Goal: Complete application form

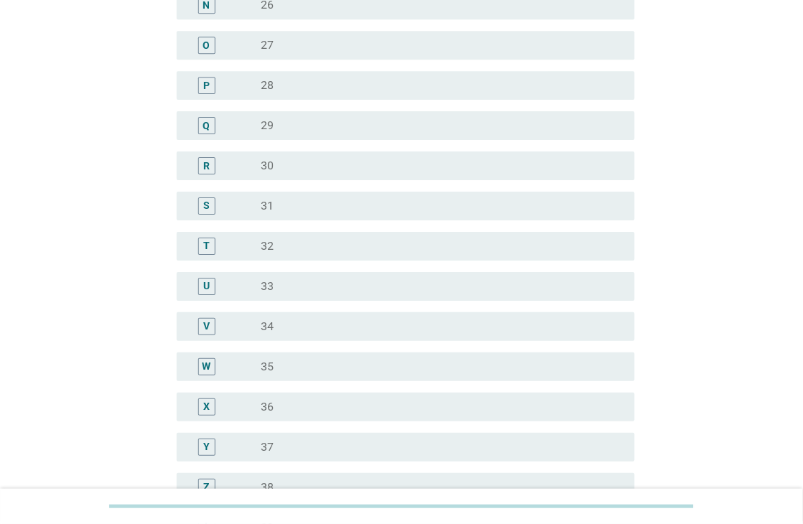
scroll to position [887, 0]
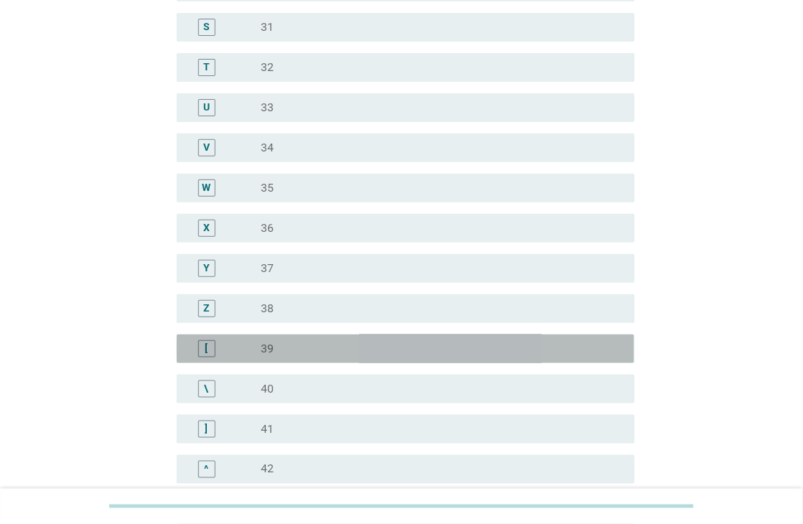
click at [305, 345] on div "radio_button_unchecked 39" at bounding box center [436, 349] width 350 height 14
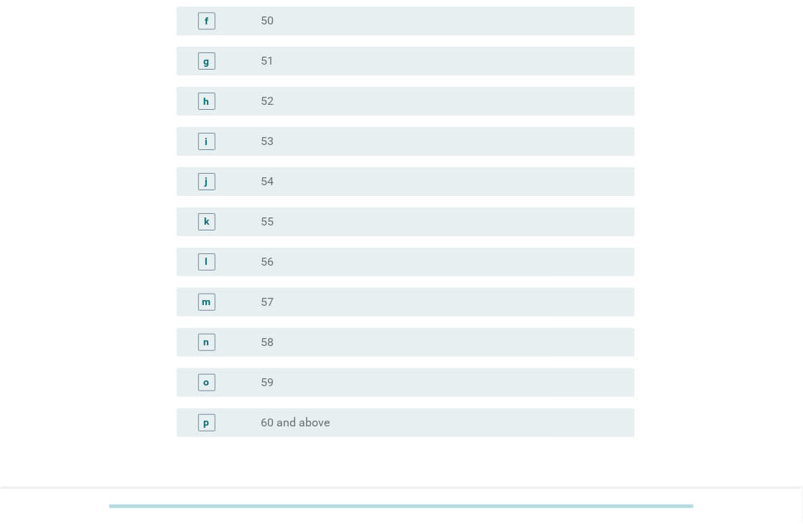
scroll to position [1753, 0]
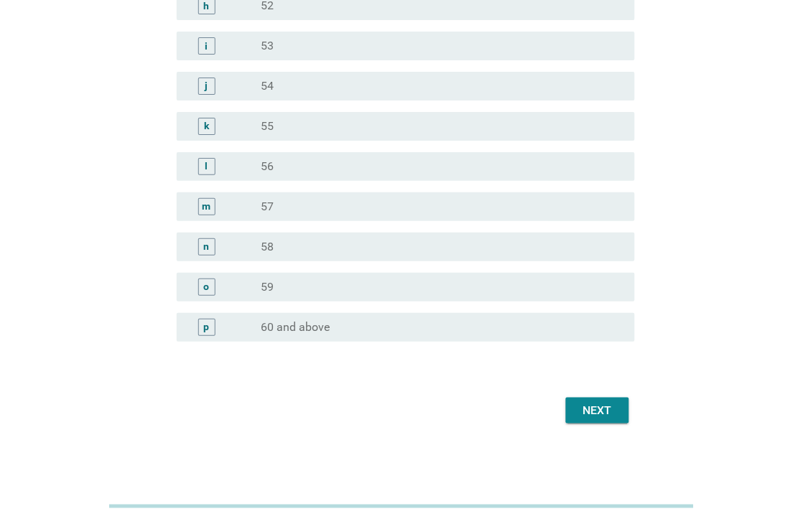
click at [613, 402] on div "Next" at bounding box center [597, 410] width 40 height 17
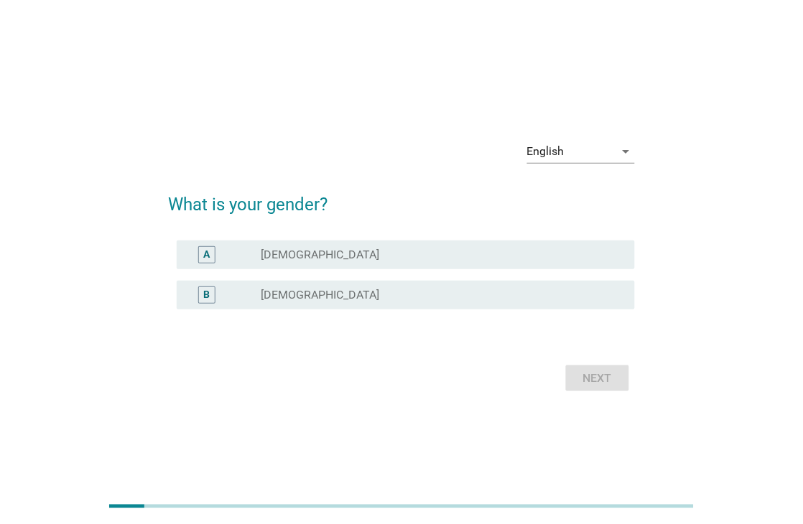
click at [355, 254] on div "radio_button_unchecked [DEMOGRAPHIC_DATA]" at bounding box center [436, 255] width 350 height 14
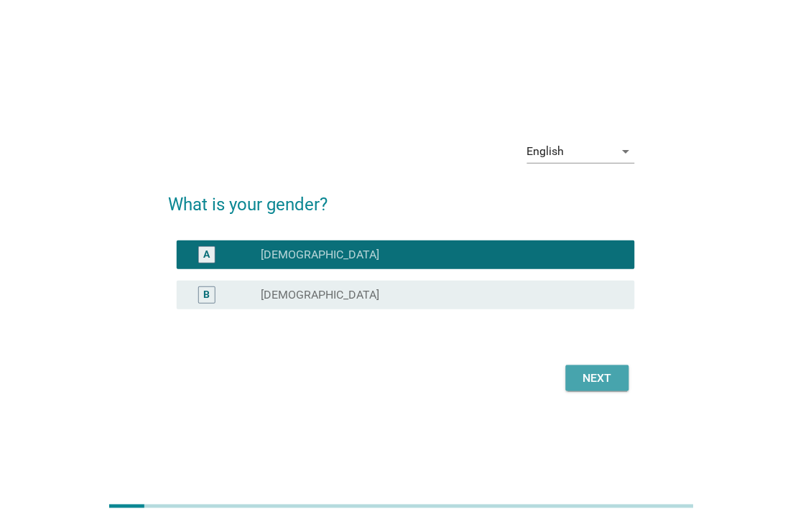
click at [586, 367] on button "Next" at bounding box center [597, 379] width 63 height 26
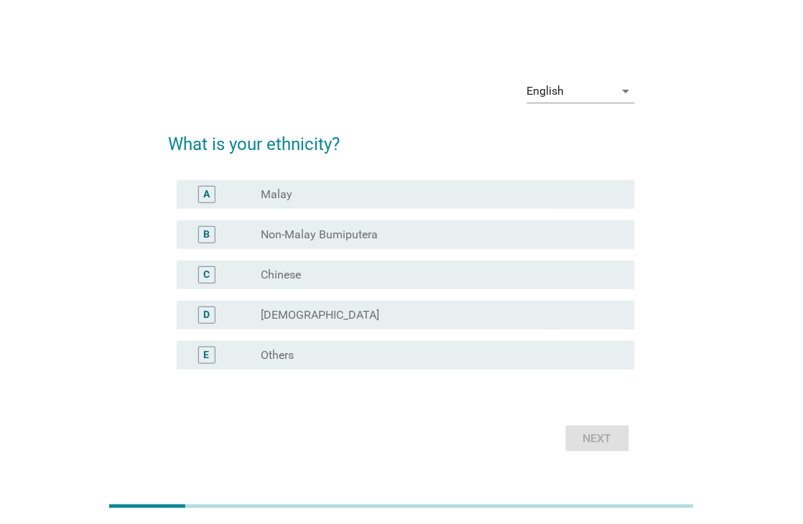
click at [345, 284] on div "C radio_button_unchecked Chinese" at bounding box center [405, 275] width 457 height 29
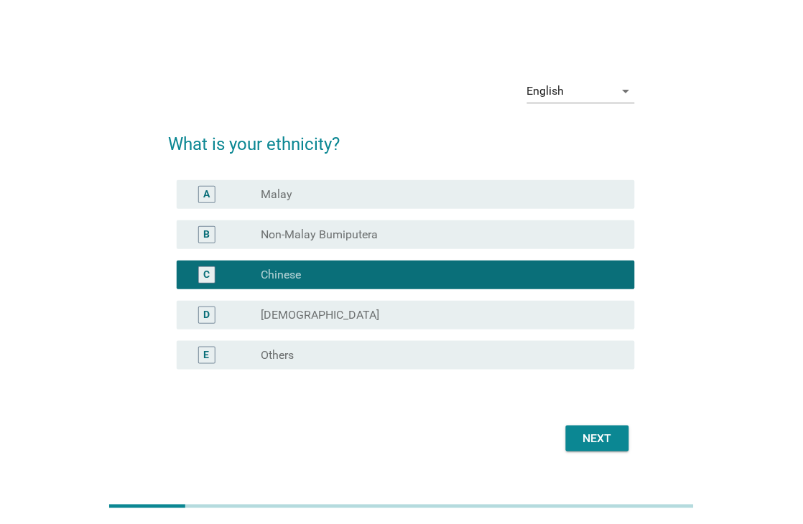
click at [585, 430] on div "Next" at bounding box center [597, 438] width 40 height 17
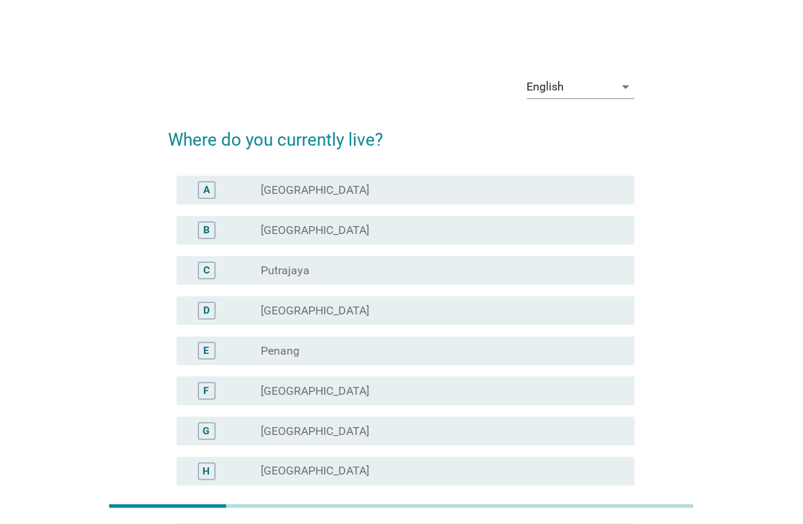
click at [484, 202] on div "A radio_button_unchecked [GEOGRAPHIC_DATA]" at bounding box center [405, 190] width 457 height 29
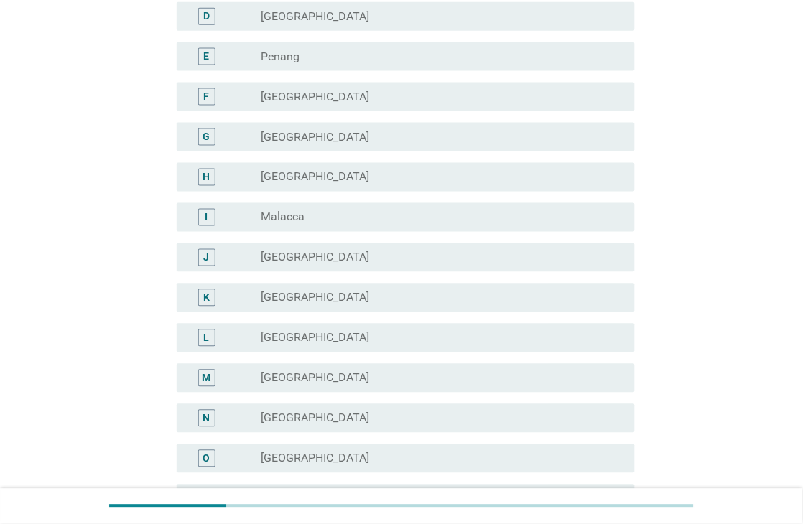
scroll to position [468, 0]
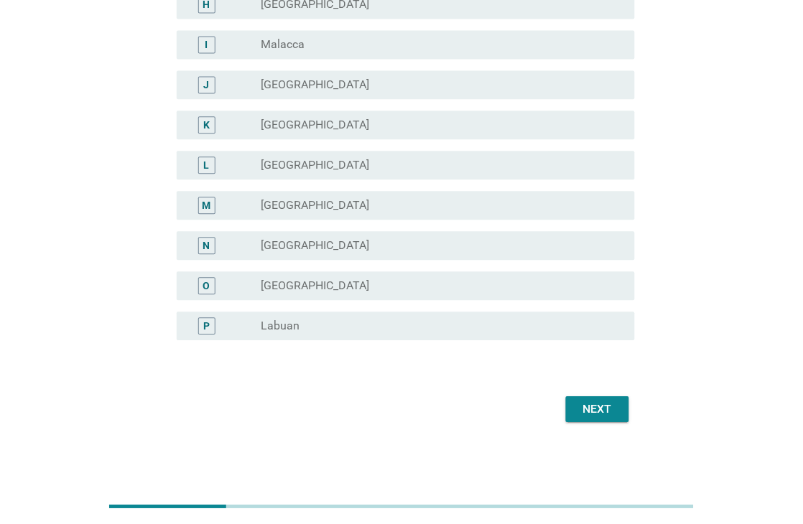
click at [590, 405] on div "Next" at bounding box center [597, 409] width 40 height 17
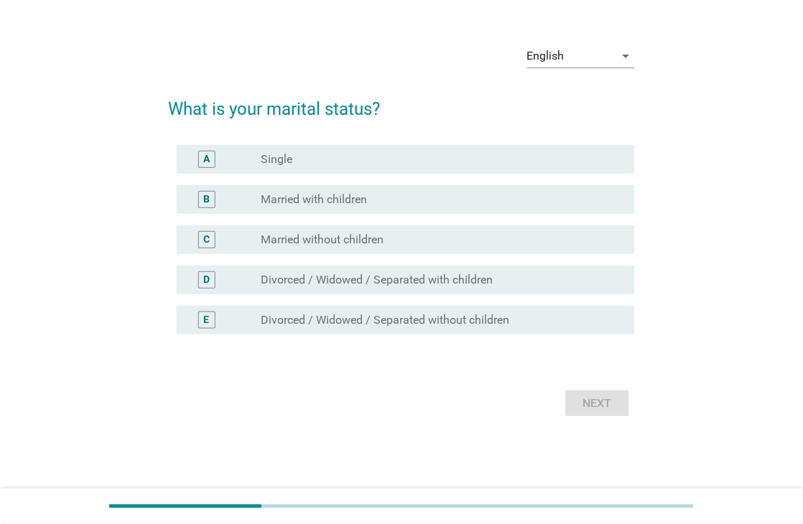
scroll to position [0, 0]
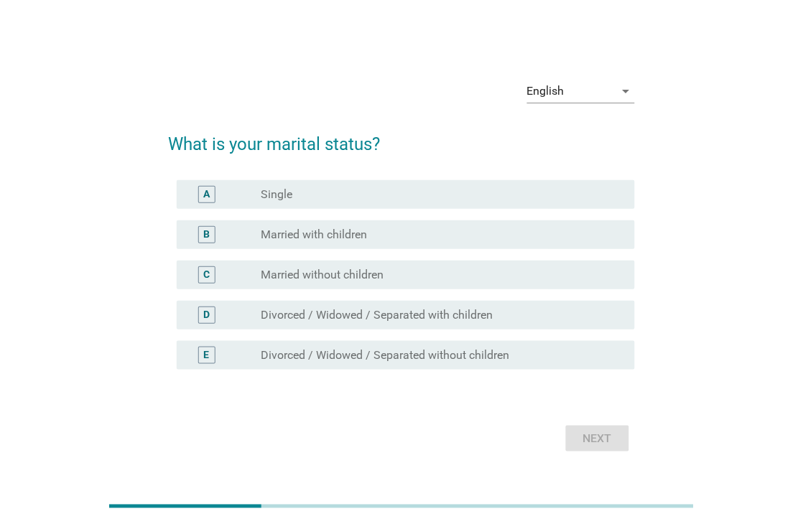
click at [427, 238] on div "radio_button_unchecked Married with children" at bounding box center [436, 235] width 350 height 14
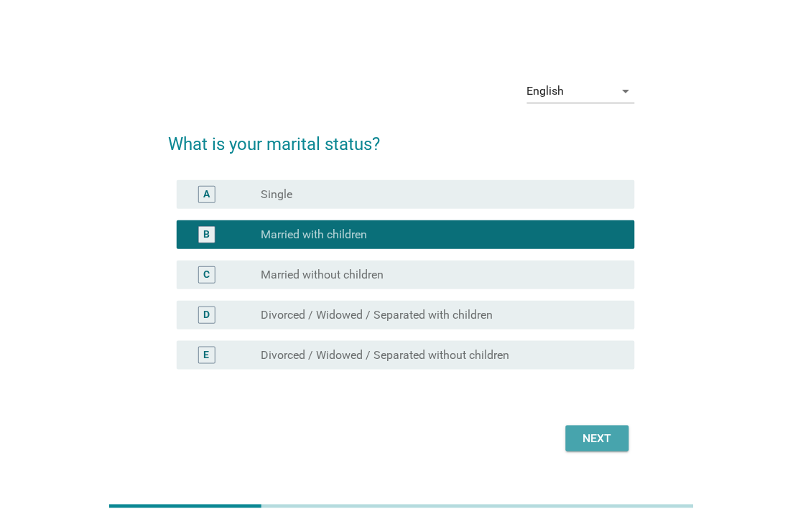
click at [612, 445] on div "Next" at bounding box center [597, 438] width 40 height 17
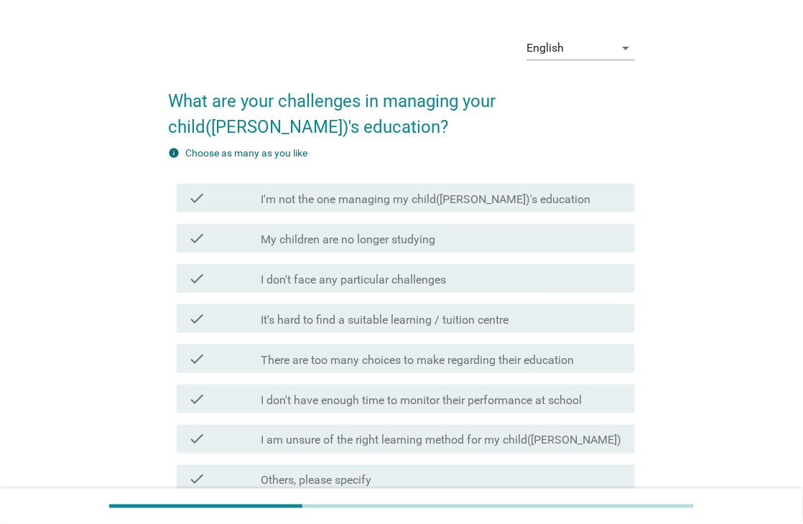
scroll to position [43, 0]
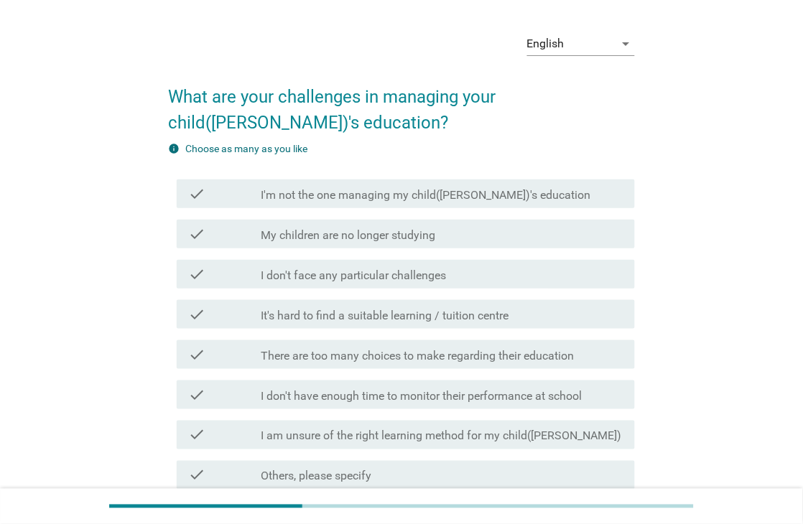
click at [511, 323] on div "check check_box_outline_blank It's hard to find a suitable learning / tuition c…" at bounding box center [405, 314] width 457 height 29
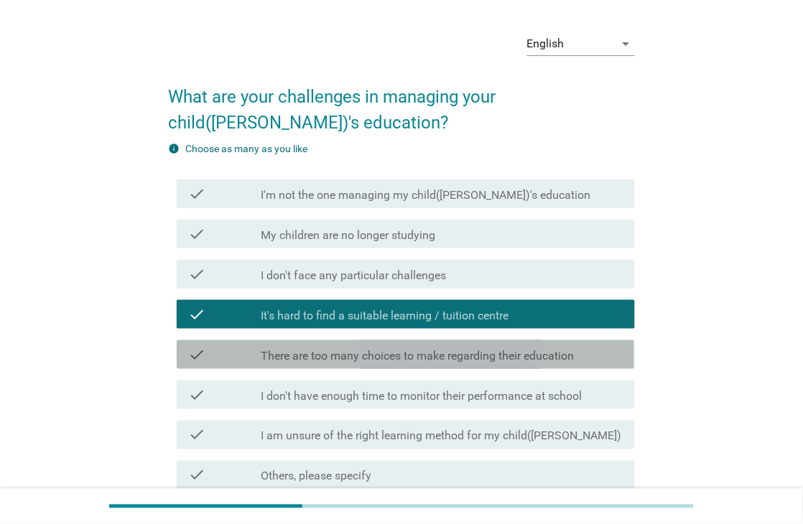
click at [526, 356] on label "There are too many choices to make regarding their education" at bounding box center [417, 356] width 313 height 14
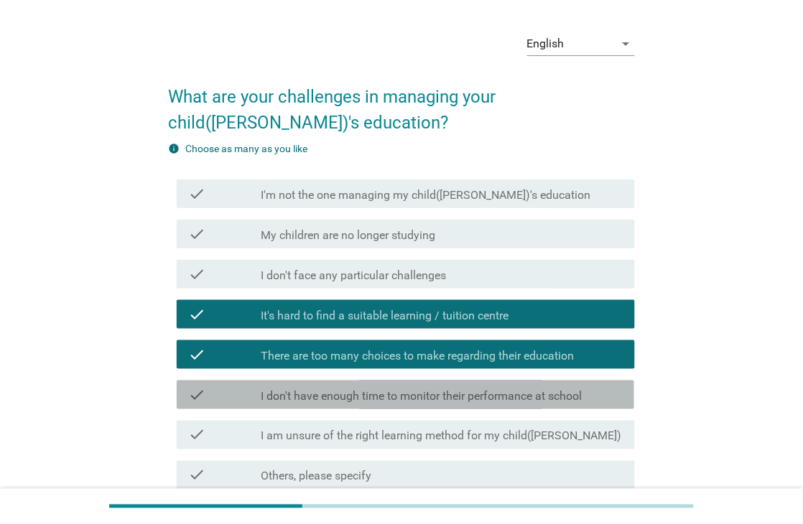
click at [515, 391] on label "I don't have enough time to monitor their performance at school" at bounding box center [421, 396] width 321 height 14
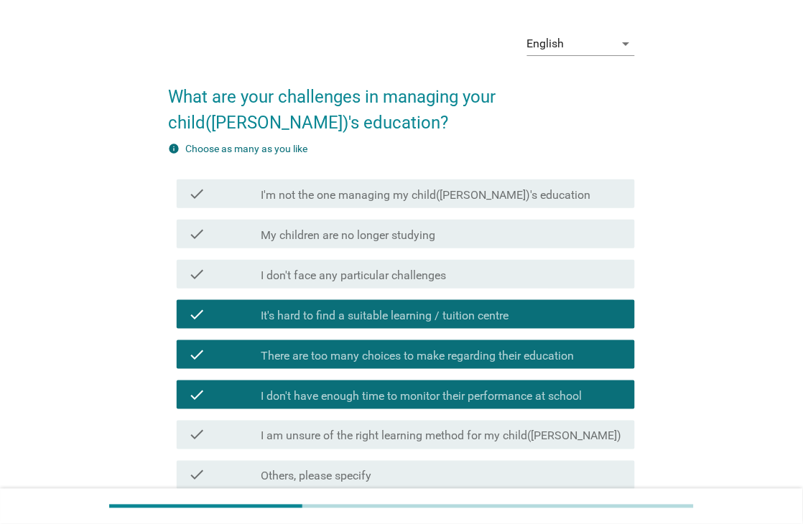
click at [508, 422] on div "check check_box_outline_blank I am unsure of the right learning method for my c…" at bounding box center [405, 435] width 457 height 29
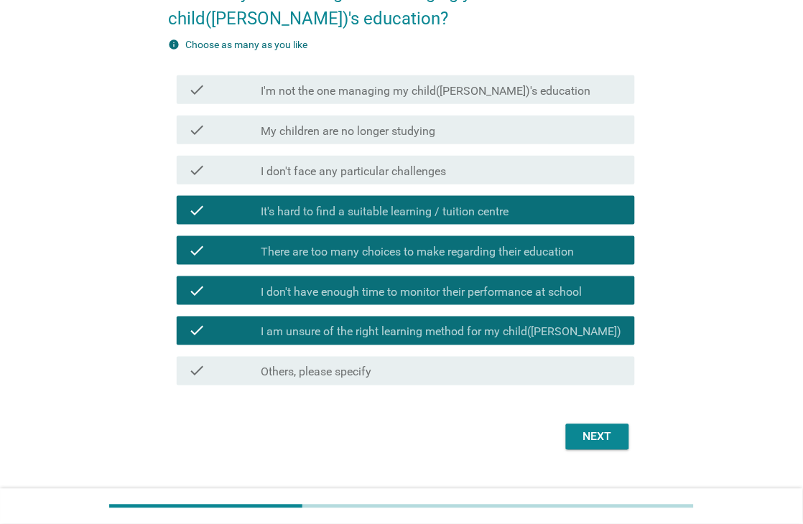
scroll to position [175, 0]
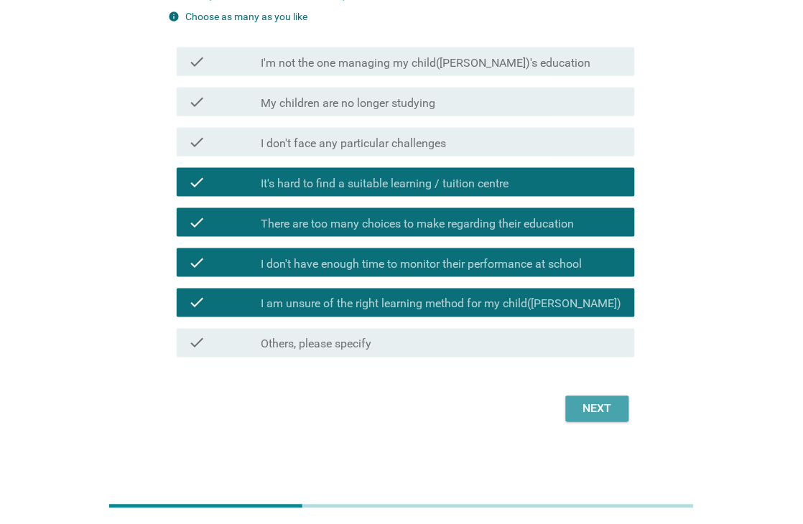
click at [598, 419] on button "Next" at bounding box center [597, 409] width 63 height 26
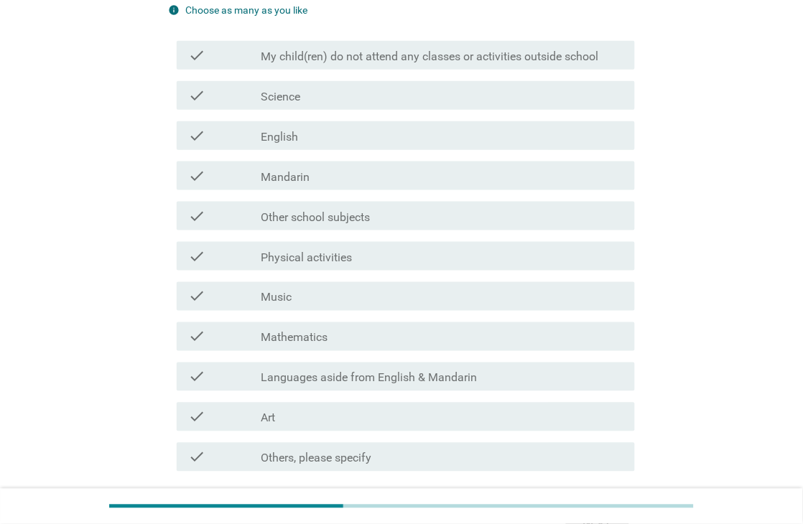
scroll to position [184, 0]
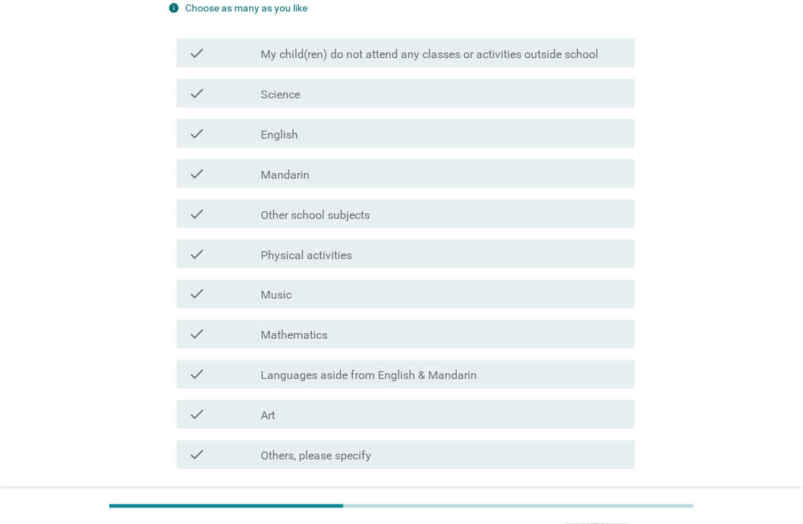
click at [350, 261] on div "check_box_outline_blank Physical activities" at bounding box center [442, 254] width 362 height 17
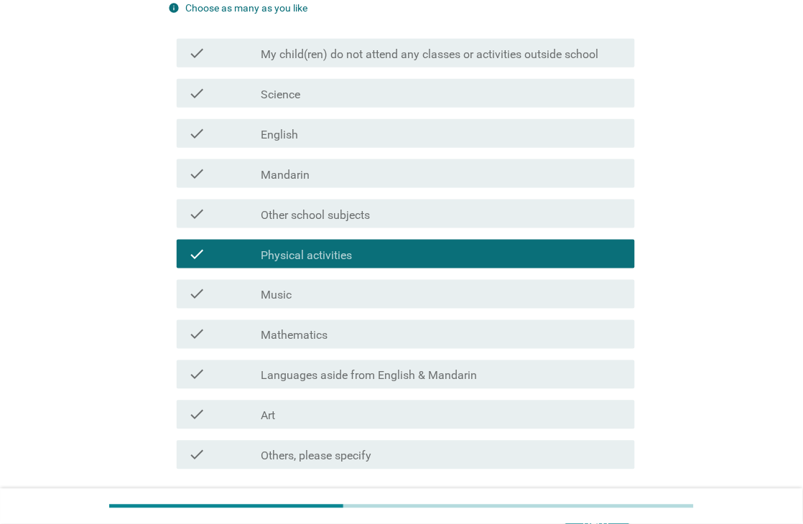
click at [346, 297] on div "check_box_outline_blank Music" at bounding box center [442, 294] width 362 height 17
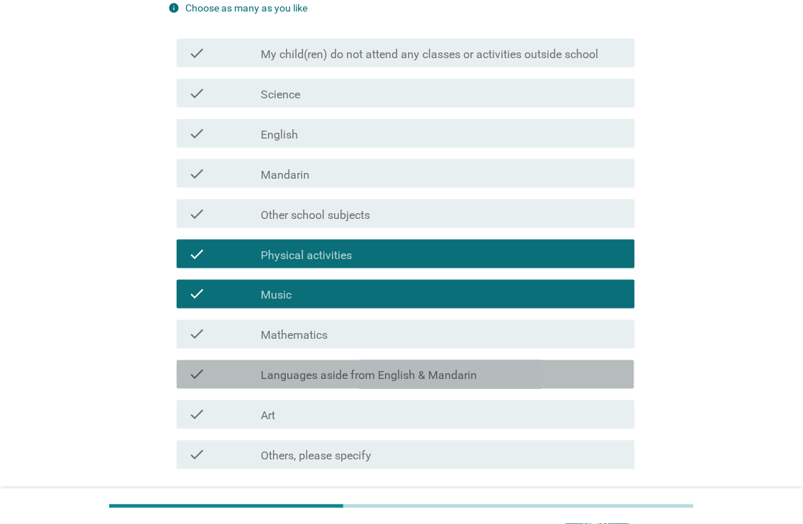
drag, startPoint x: 443, startPoint y: 376, endPoint x: 440, endPoint y: 404, distance: 27.4
click at [443, 378] on label "Languages aside from English & Mandarin" at bounding box center [369, 376] width 216 height 14
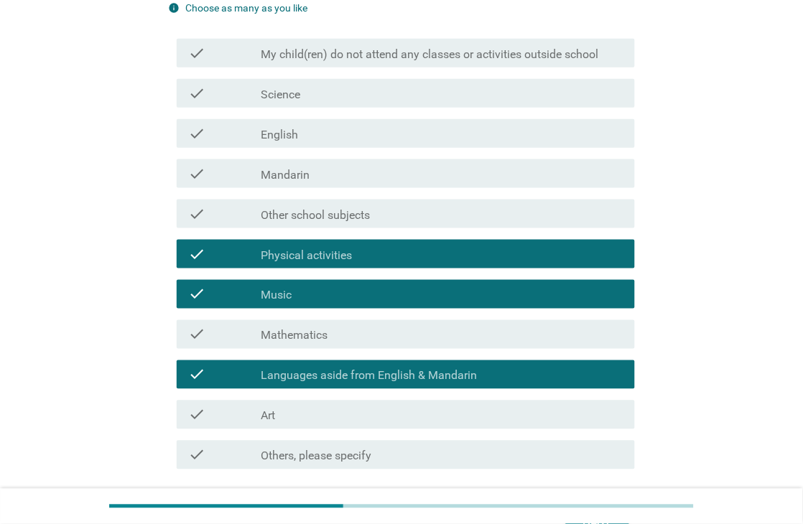
click at [439, 413] on div "check_box_outline_blank Art" at bounding box center [442, 414] width 362 height 17
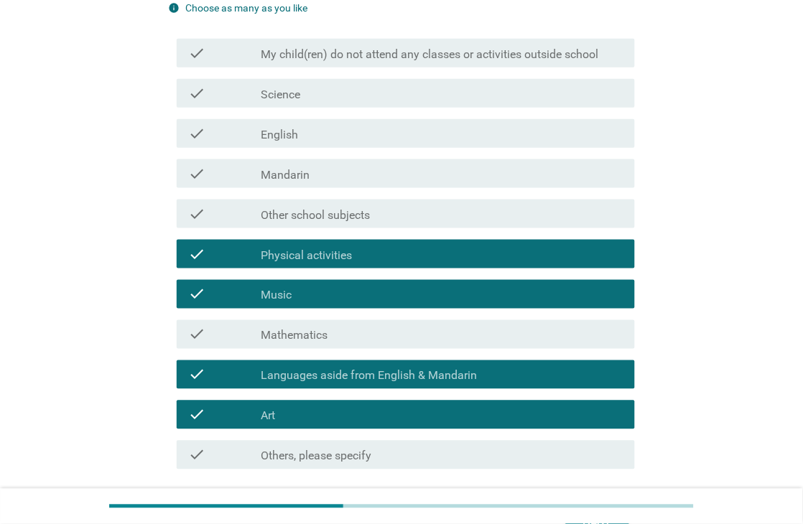
scroll to position [296, 0]
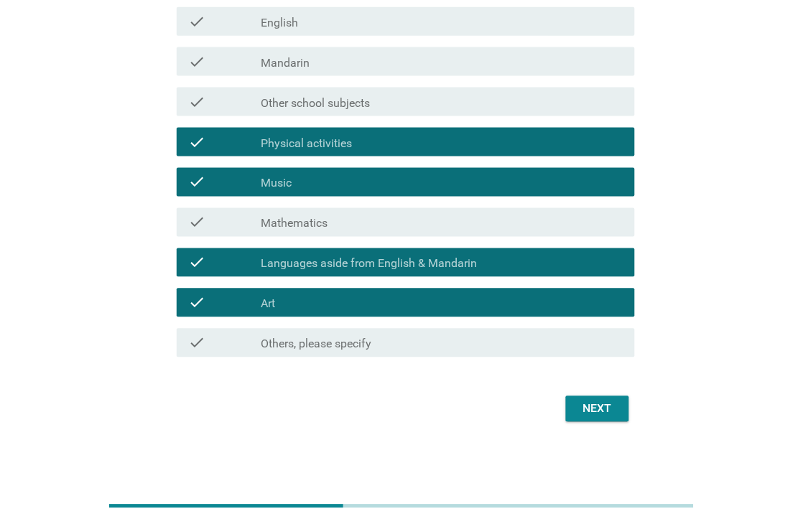
click at [614, 419] on button "Next" at bounding box center [597, 409] width 63 height 26
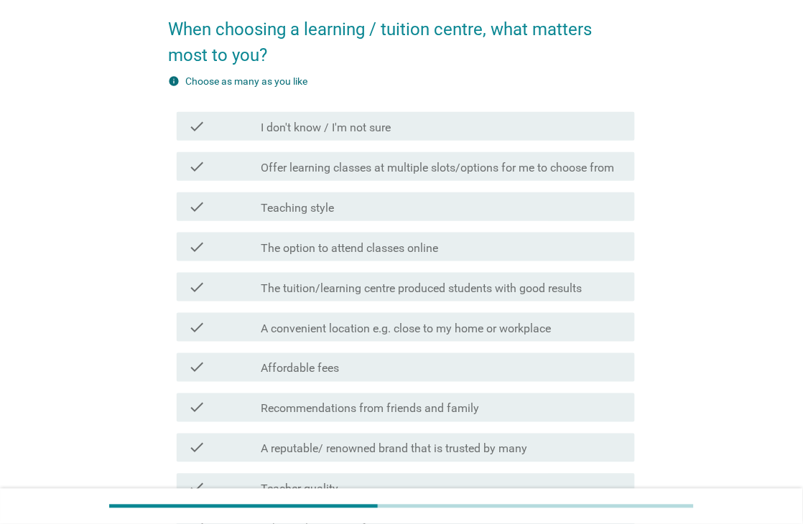
scroll to position [113, 0]
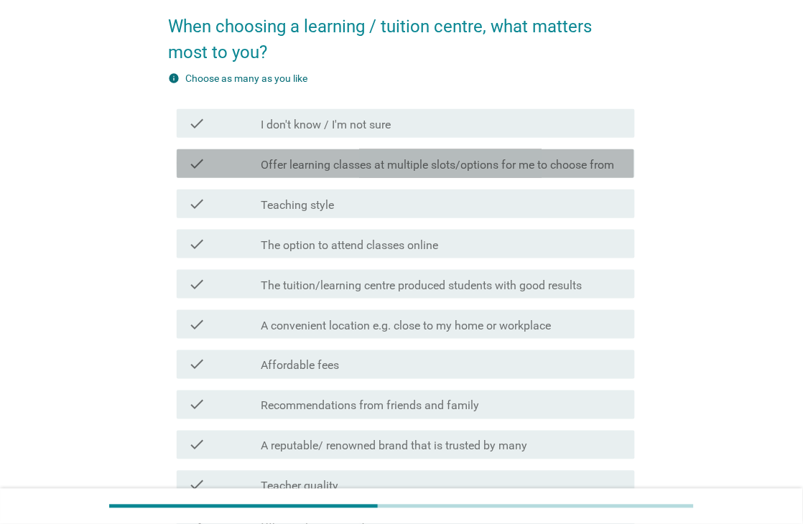
click at [511, 167] on label "Offer learning classes at multiple slots/options for me to choose from" at bounding box center [437, 165] width 353 height 14
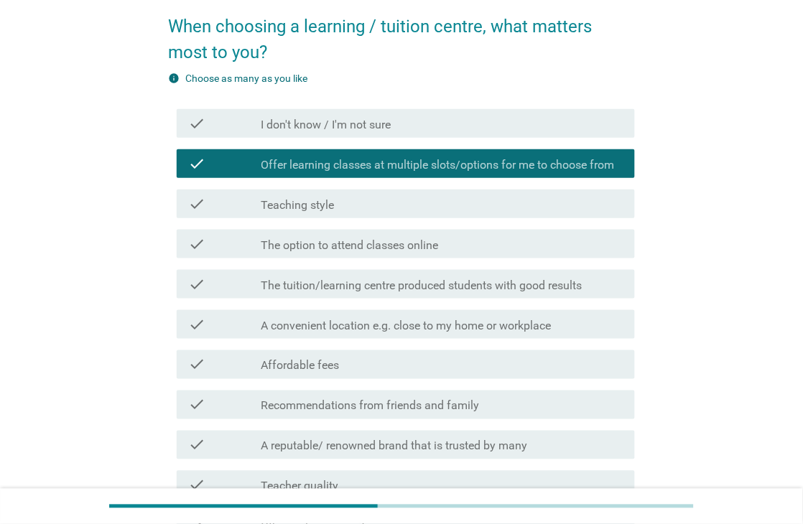
click at [496, 207] on div "check_box_outline_blank Teaching style" at bounding box center [442, 203] width 362 height 17
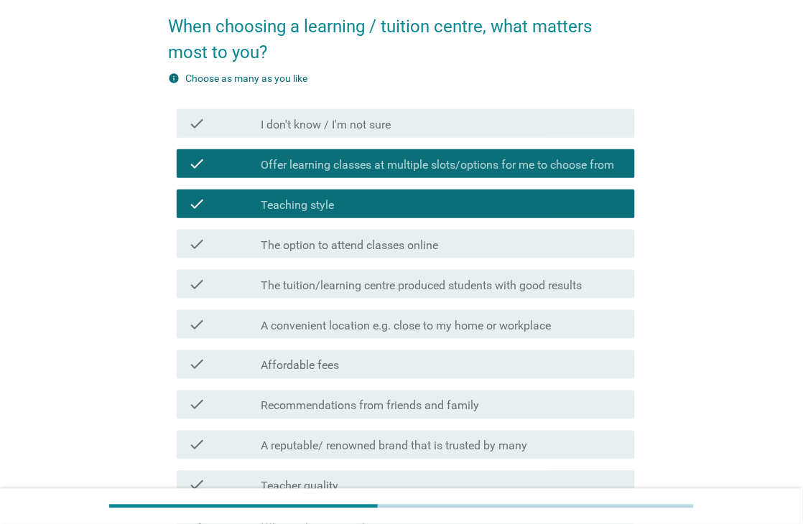
click at [522, 295] on div "check check_box_outline_blank The tuition/learning centre produced students wit…" at bounding box center [405, 284] width 457 height 29
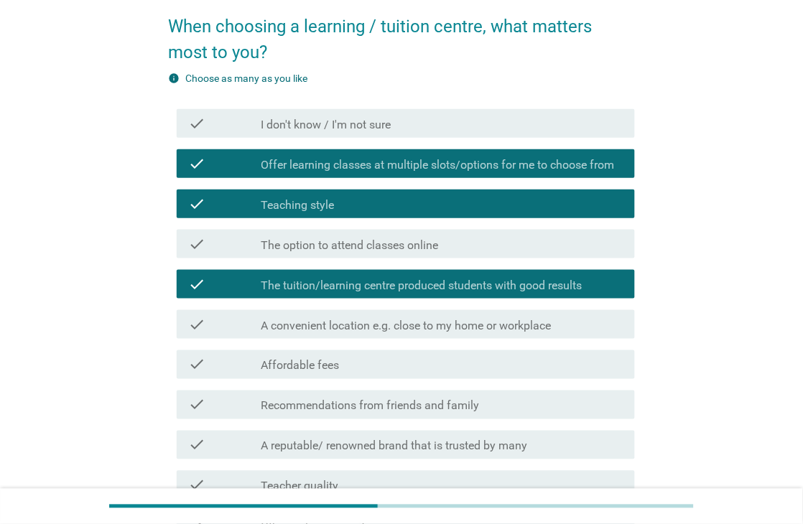
click at [523, 331] on label "A convenient location e.g. close to my home or workplace" at bounding box center [406, 326] width 290 height 14
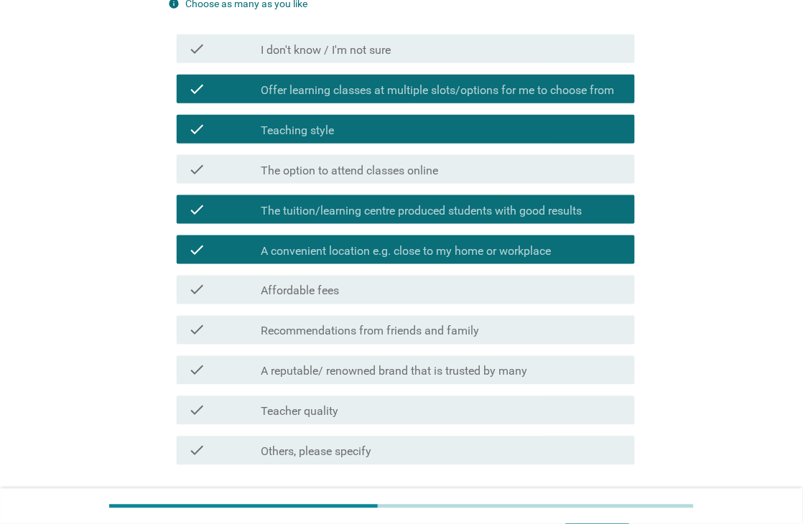
scroll to position [192, 0]
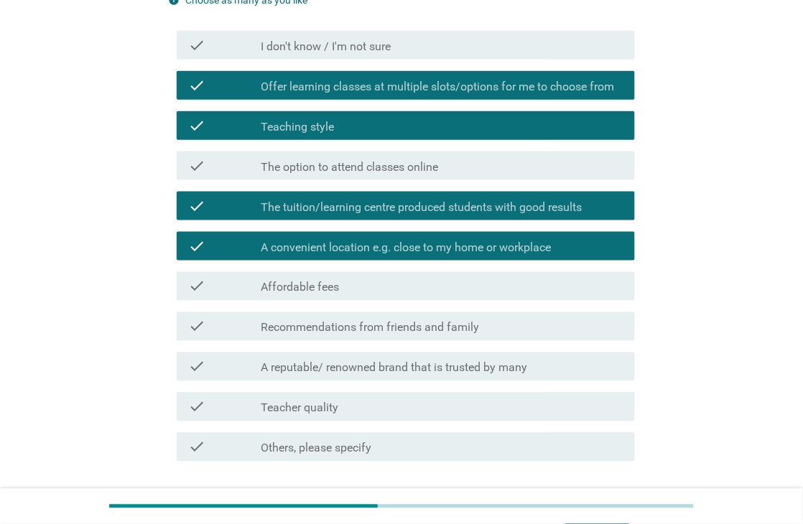
click at [492, 378] on div "check check_box_outline_blank A reputable/ renowned brand that is trusted by ma…" at bounding box center [405, 367] width 457 height 29
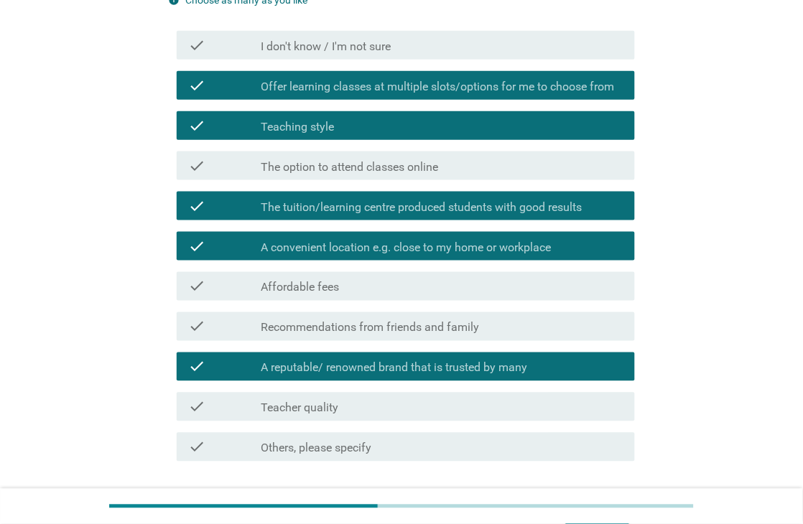
click at [471, 405] on div "check_box_outline_blank Teacher quality" at bounding box center [442, 407] width 362 height 17
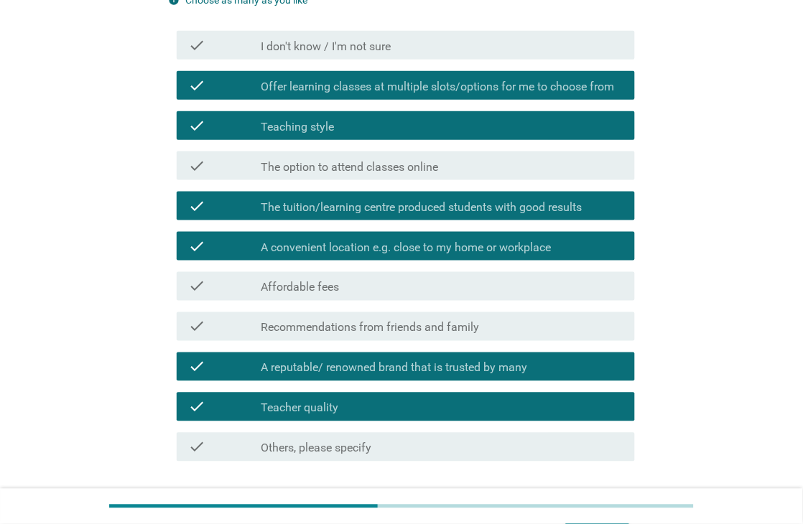
scroll to position [296, 0]
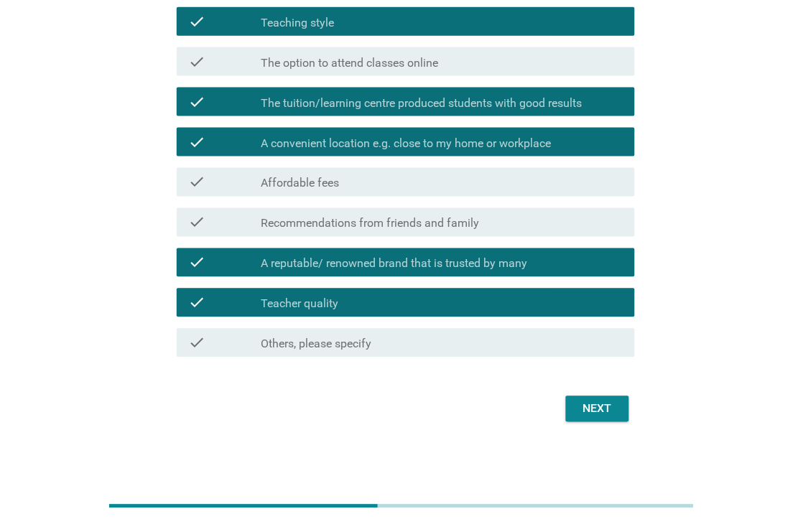
click at [599, 414] on div "Next" at bounding box center [597, 409] width 40 height 17
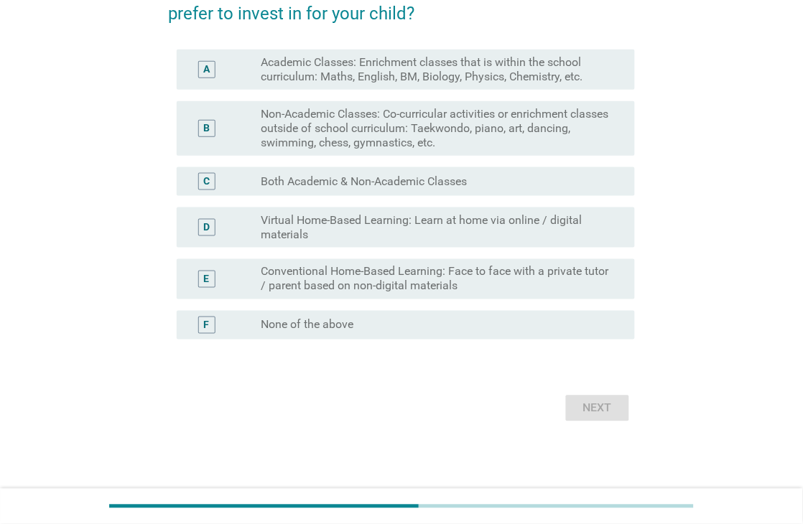
scroll to position [0, 0]
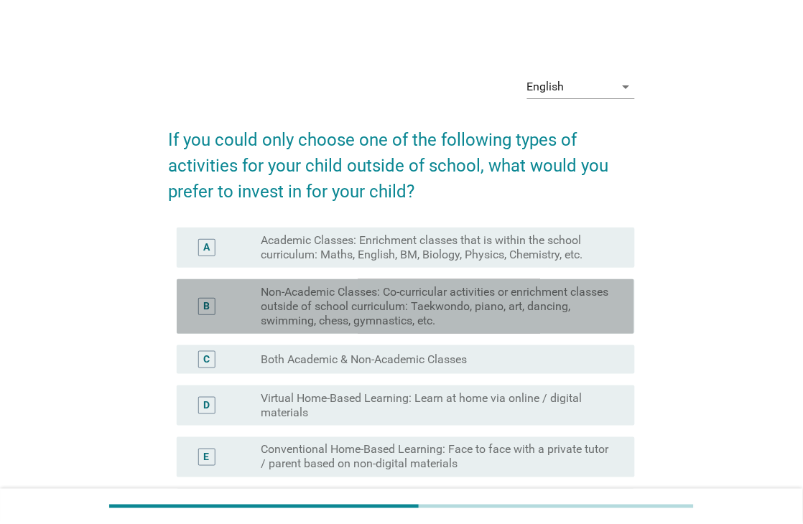
click at [453, 310] on label "Non-Academic Classes: Co-curricular activities or enrichment classes outside of…" at bounding box center [436, 306] width 350 height 43
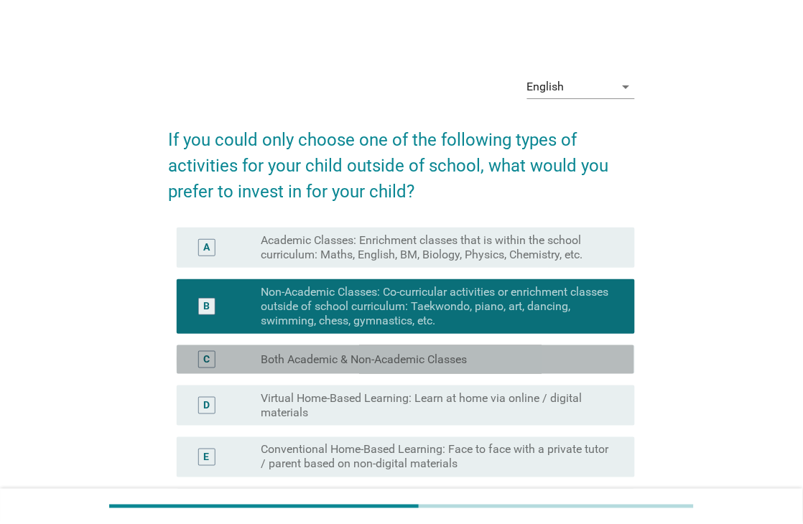
click at [485, 366] on div "radio_button_unchecked Both Academic & Non-Academic Classes" at bounding box center [436, 360] width 350 height 14
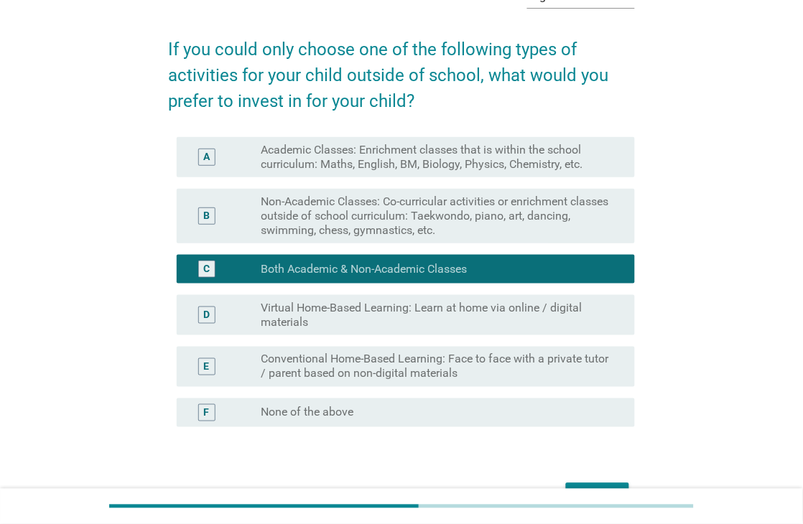
scroll to position [119, 0]
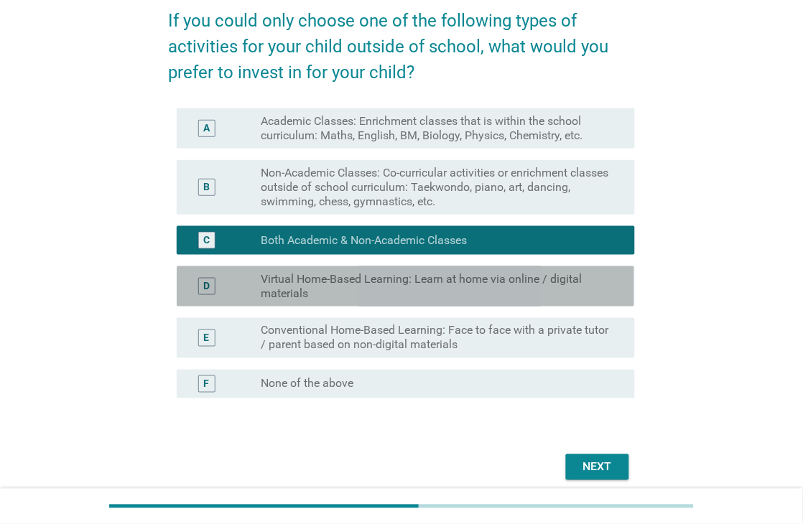
click at [575, 293] on label "Virtual Home-Based Learning: Learn at home via online / digital materials" at bounding box center [436, 286] width 350 height 29
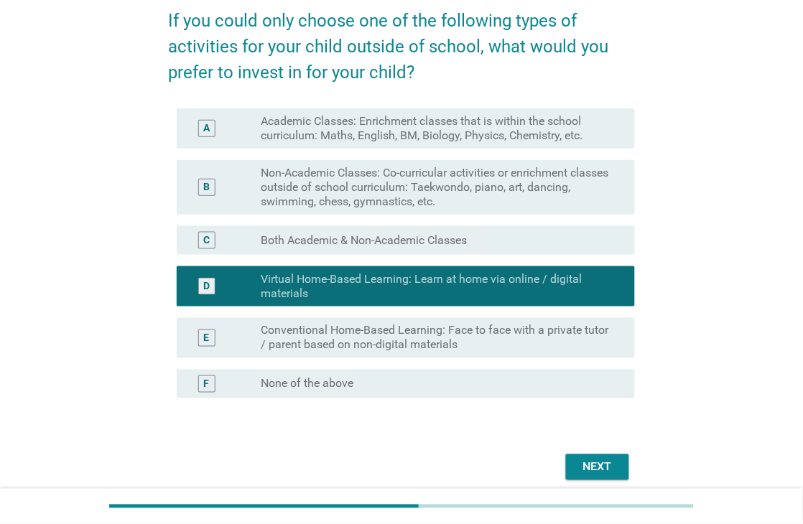
click at [593, 243] on div "radio_button_unchecked Both Academic & Non-Academic Classes" at bounding box center [436, 240] width 350 height 14
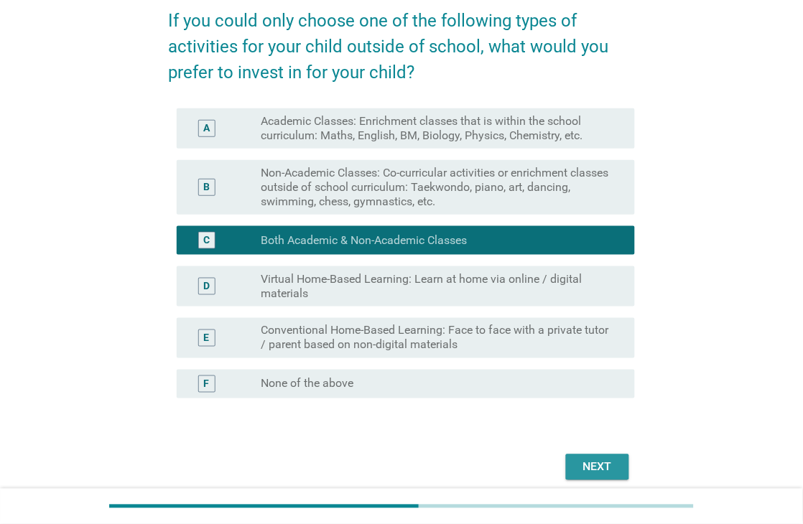
click at [590, 465] on div "Next" at bounding box center [597, 467] width 40 height 17
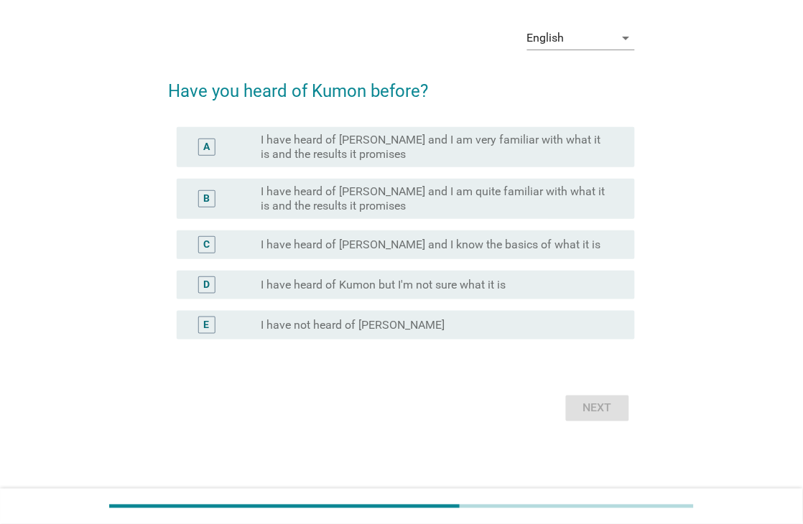
scroll to position [0, 0]
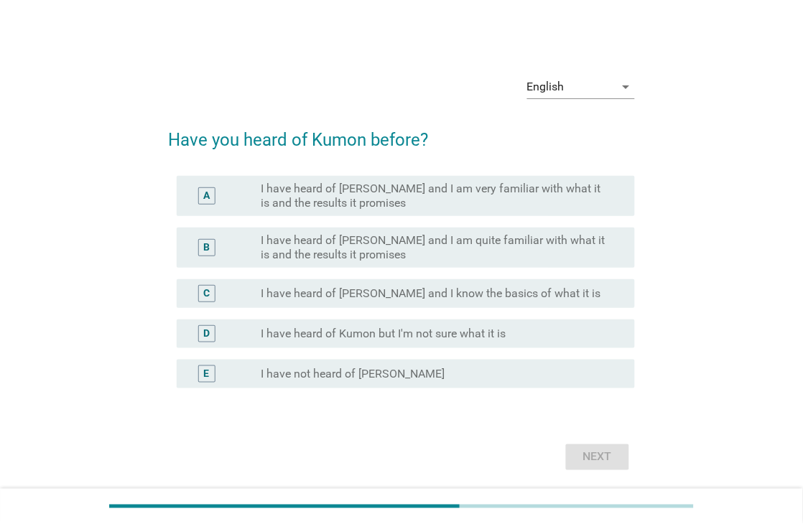
click at [536, 297] on label "I have heard of [PERSON_NAME] and I know the basics of what it is" at bounding box center [431, 294] width 340 height 14
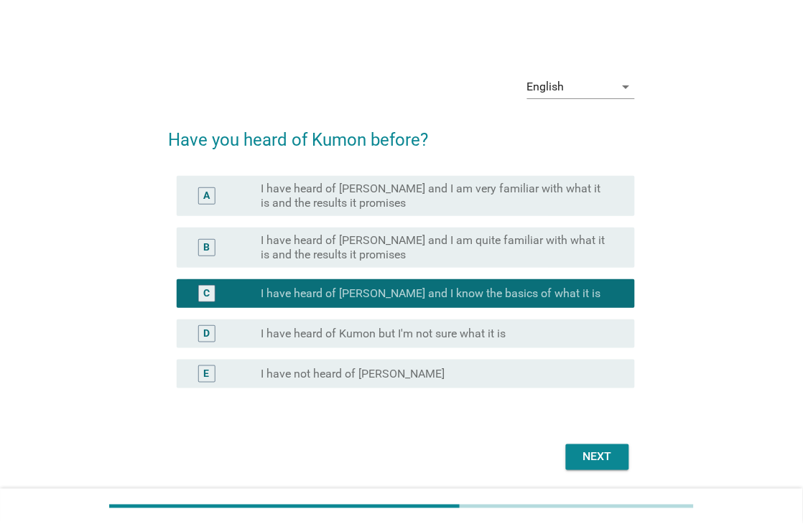
click at [580, 453] on div "Next" at bounding box center [597, 457] width 40 height 17
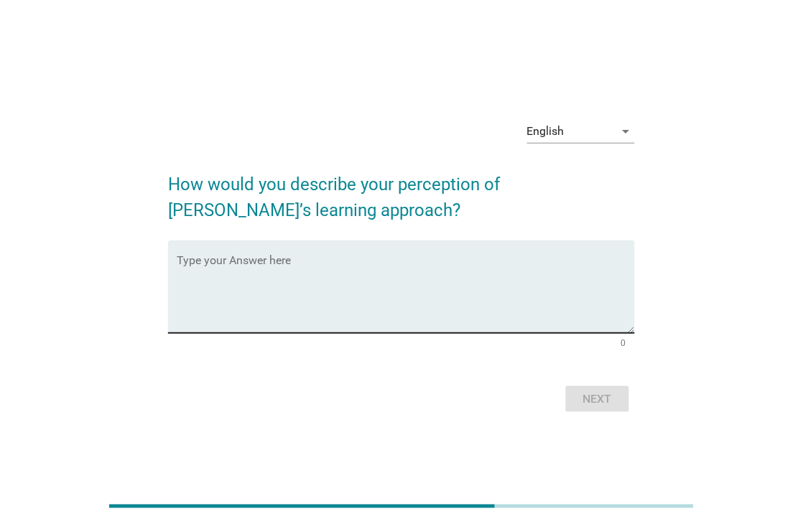
click at [414, 312] on textarea "Type your Answer here" at bounding box center [405, 295] width 457 height 75
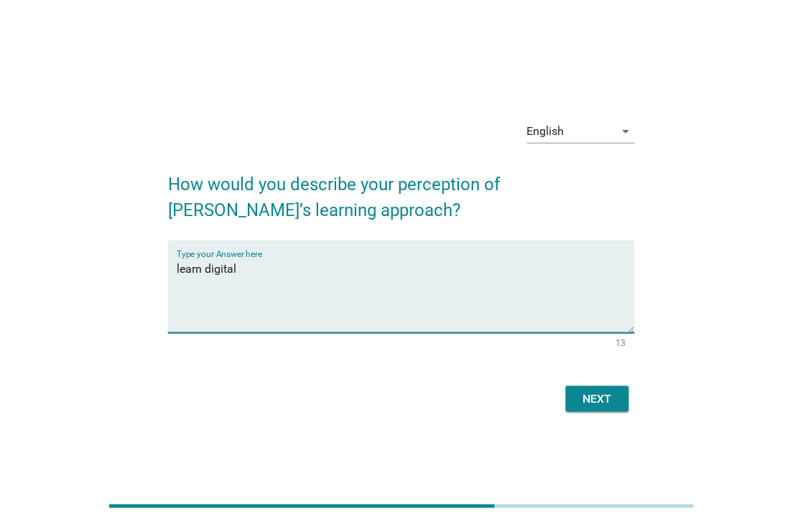
type textarea "learn digital"
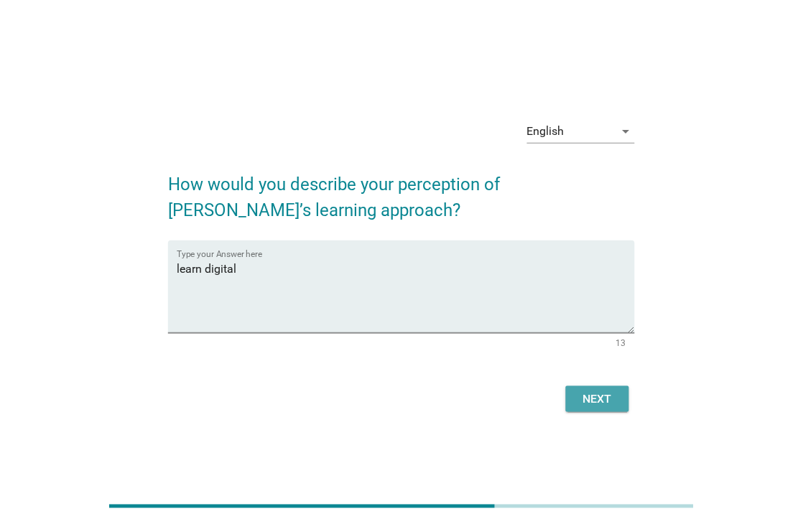
click at [585, 394] on div "Next" at bounding box center [597, 399] width 40 height 17
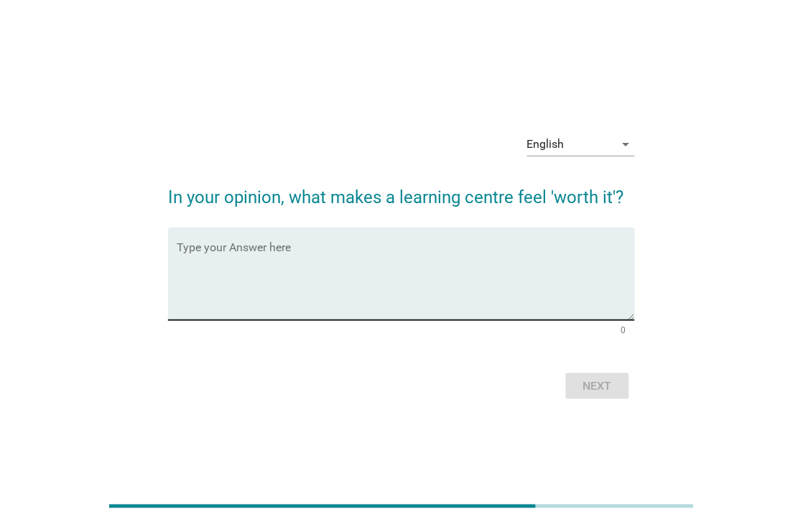
click at [418, 299] on textarea "Type your Answer here" at bounding box center [405, 282] width 457 height 75
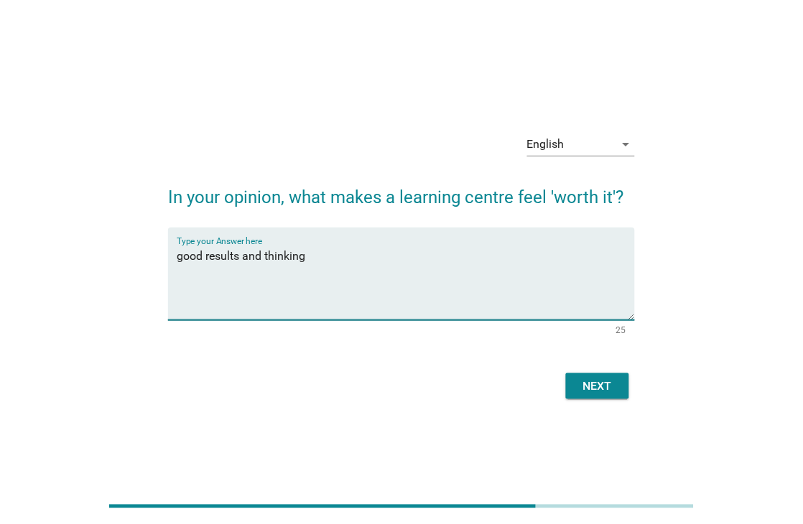
type textarea "good results and thinking"
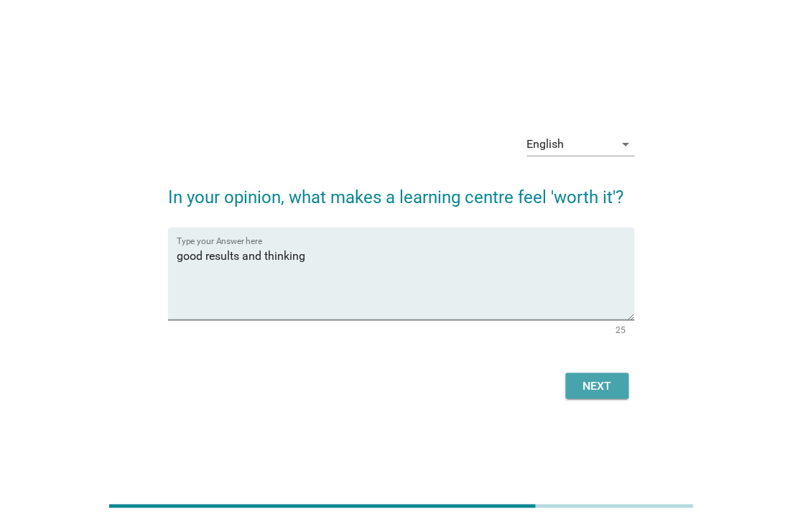
click at [596, 398] on button "Next" at bounding box center [597, 386] width 63 height 26
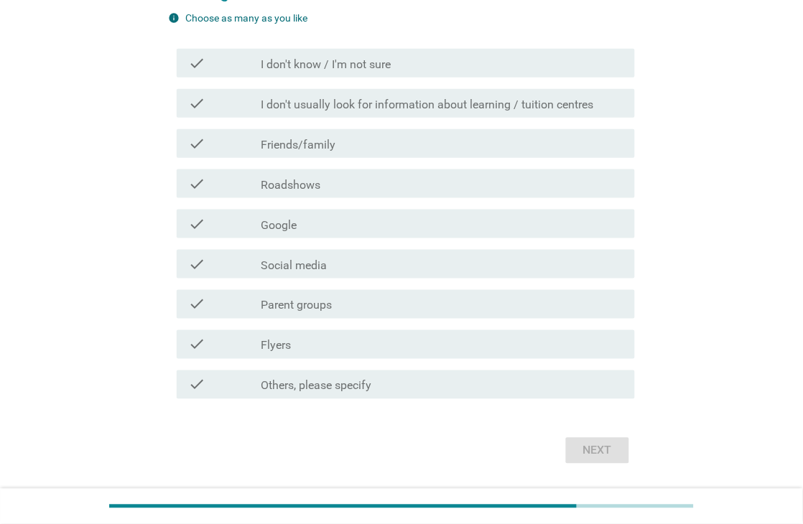
scroll to position [178, 0]
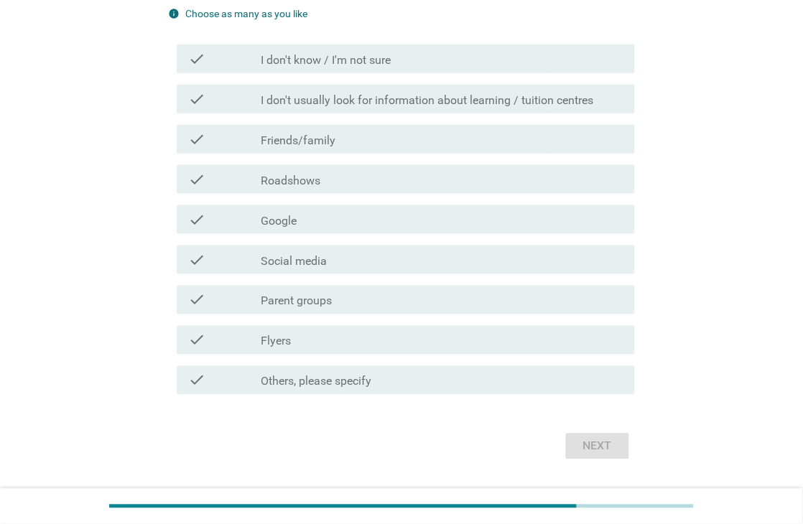
click at [450, 297] on div "check_box_outline_blank Parent groups" at bounding box center [442, 300] width 362 height 17
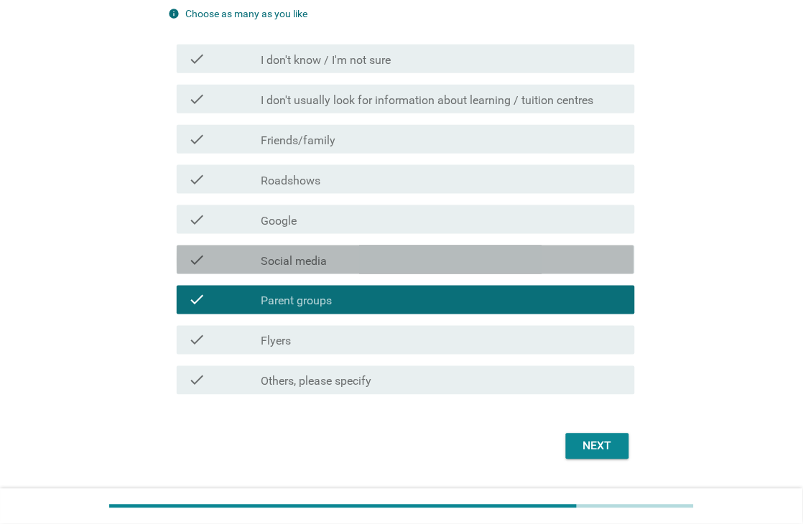
click at [491, 246] on div "check check_box_outline_blank Social media" at bounding box center [405, 260] width 457 height 29
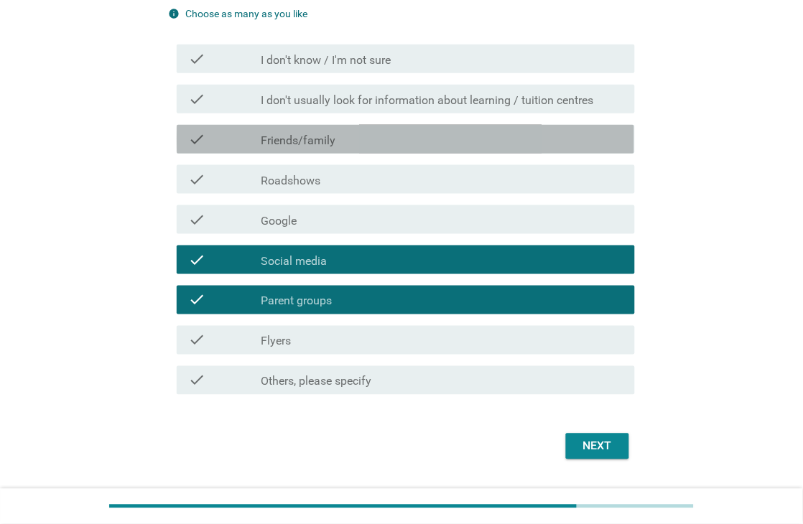
click at [541, 139] on div "check_box_outline_blank Friends/family" at bounding box center [442, 139] width 362 height 17
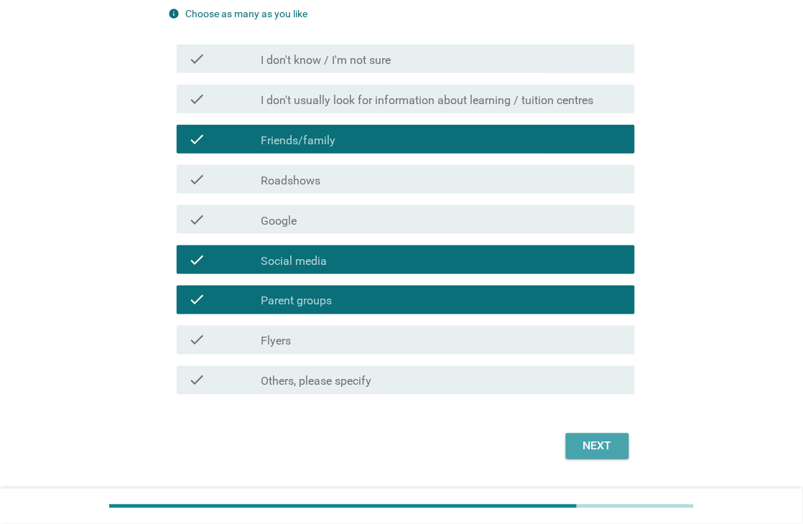
click at [595, 440] on div "Next" at bounding box center [597, 446] width 40 height 17
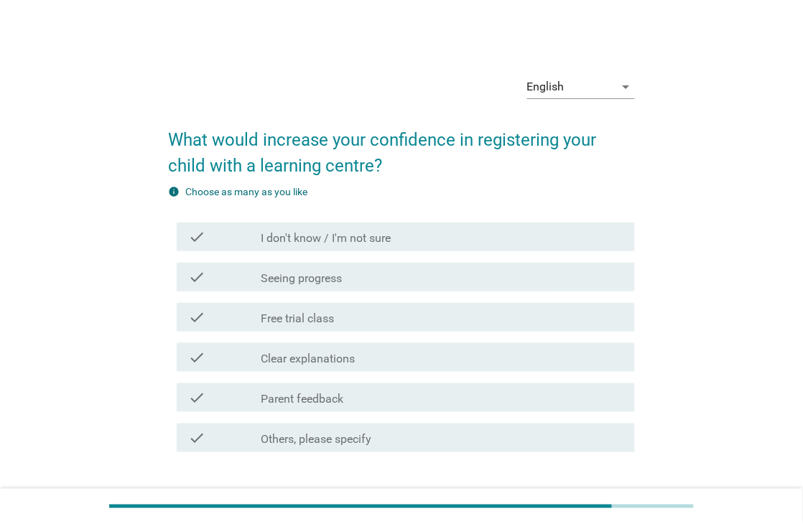
click at [506, 287] on div "check check_box_outline_blank Seeing progress" at bounding box center [405, 277] width 457 height 29
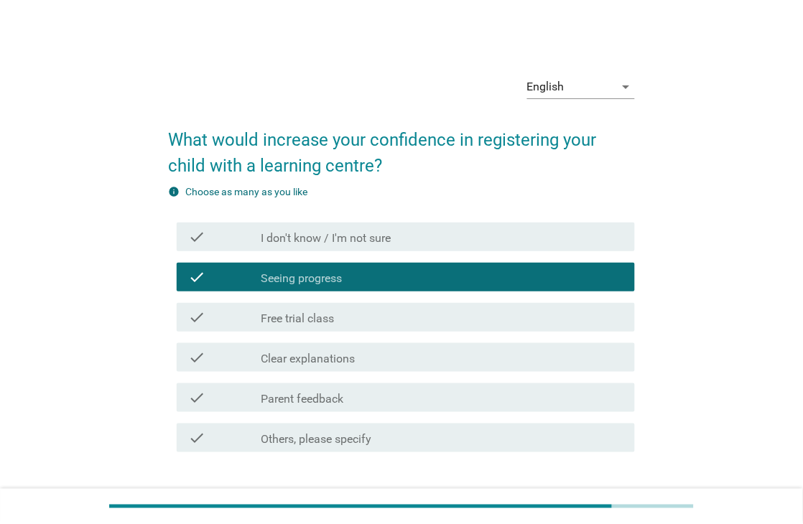
click at [501, 317] on div "check_box_outline_blank Free trial class" at bounding box center [442, 317] width 362 height 17
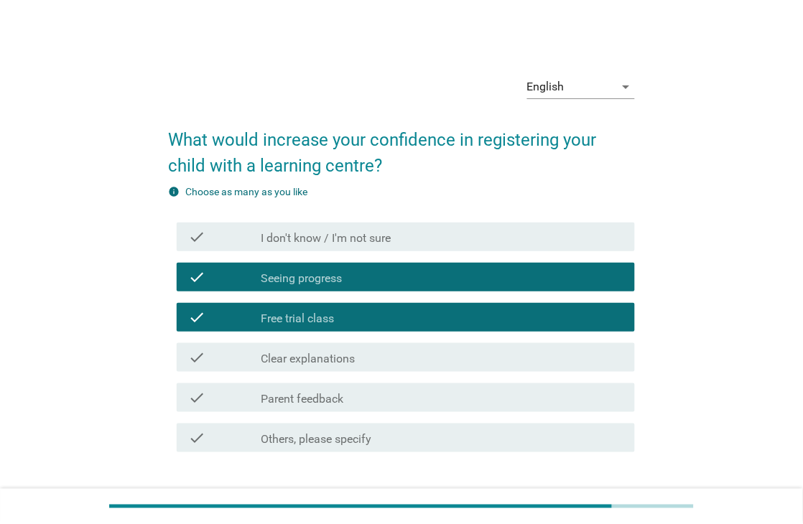
click at [503, 396] on div "check_box_outline_blank Parent feedback" at bounding box center [442, 397] width 362 height 17
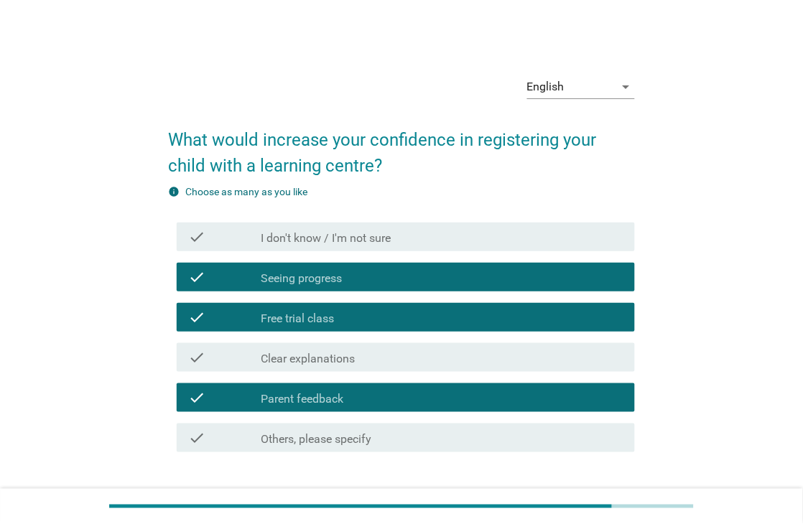
click at [568, 357] on div "check_box_outline_blank Clear explanations" at bounding box center [442, 357] width 362 height 17
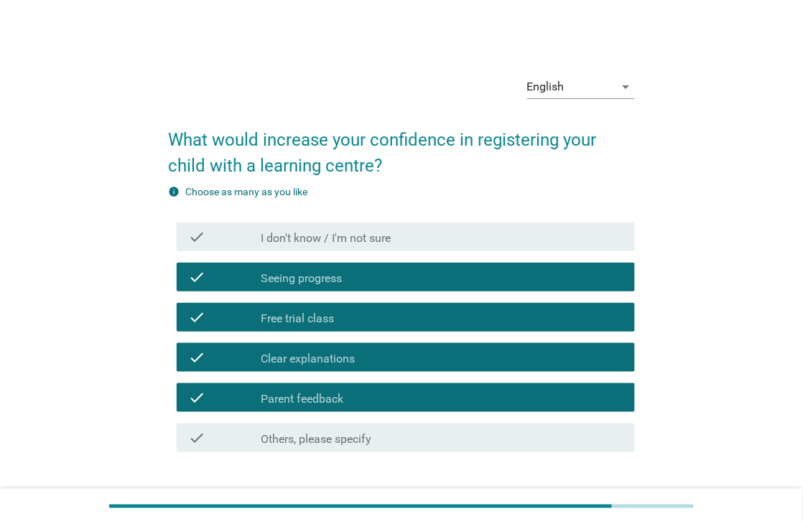
scroll to position [95, 0]
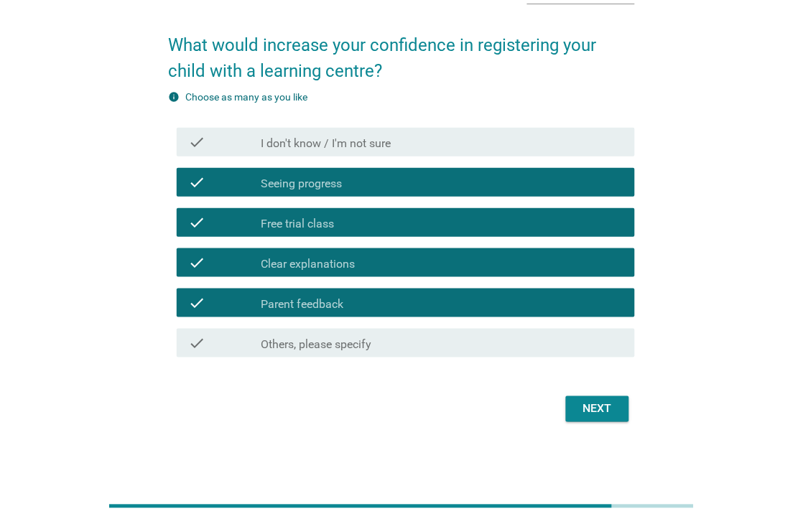
click at [595, 404] on div "Next" at bounding box center [597, 409] width 40 height 17
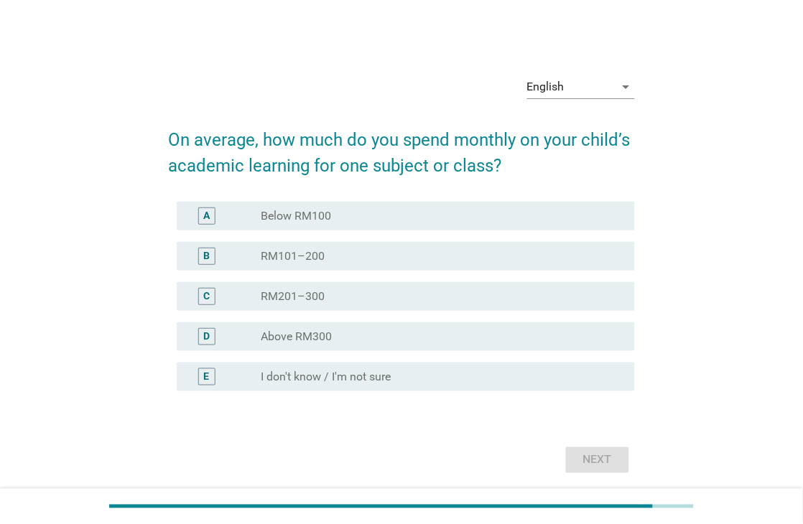
click at [362, 333] on div "radio_button_unchecked Above RM300" at bounding box center [436, 337] width 350 height 14
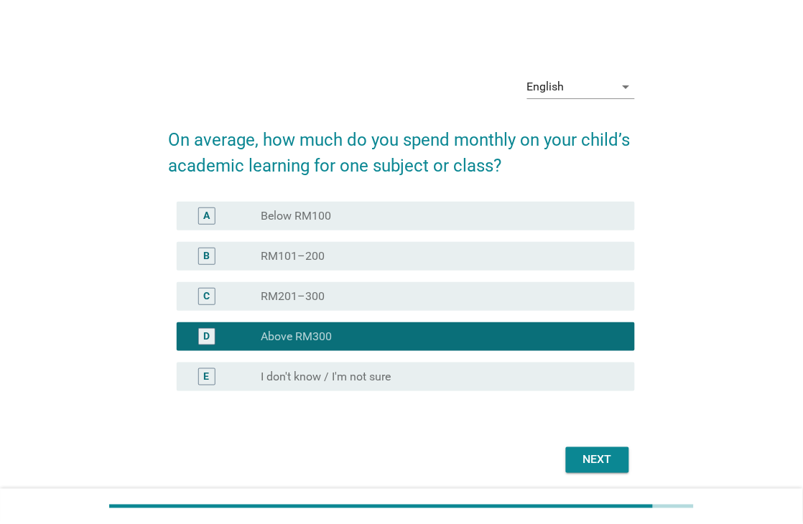
click at [404, 297] on div "radio_button_unchecked RM201–300" at bounding box center [436, 296] width 350 height 14
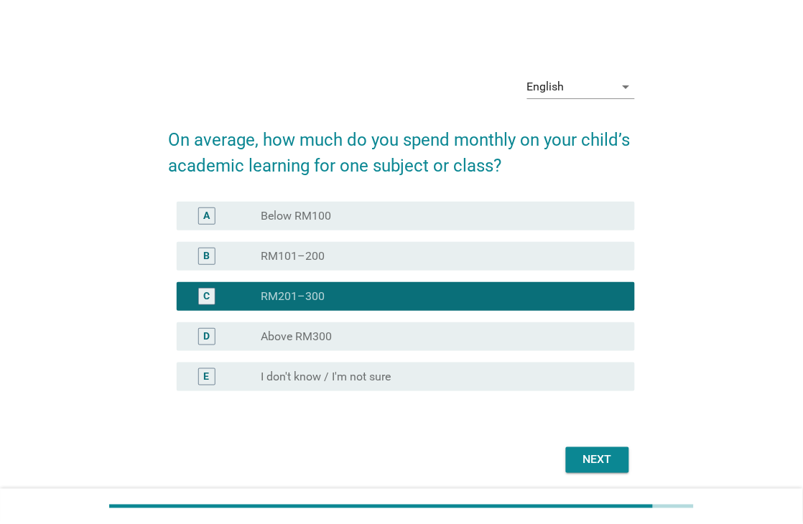
click at [592, 463] on div "Next" at bounding box center [597, 460] width 40 height 17
